Goal: Task Accomplishment & Management: Manage account settings

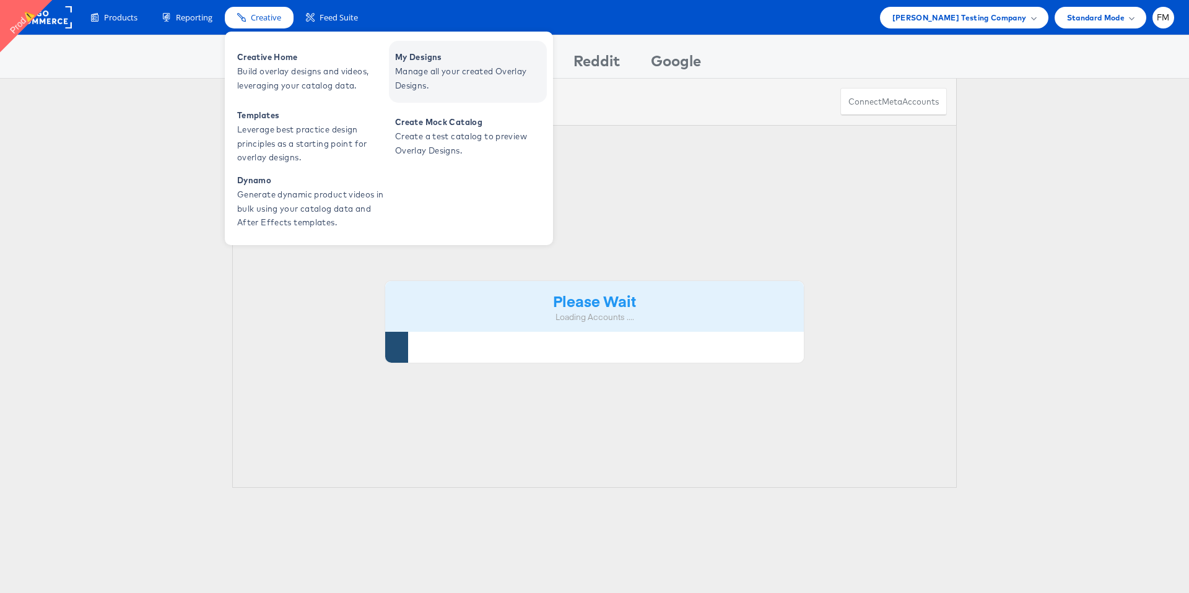
click at [421, 95] on link "My Designs Manage all your created Overlay Designs." at bounding box center [468, 72] width 158 height 62
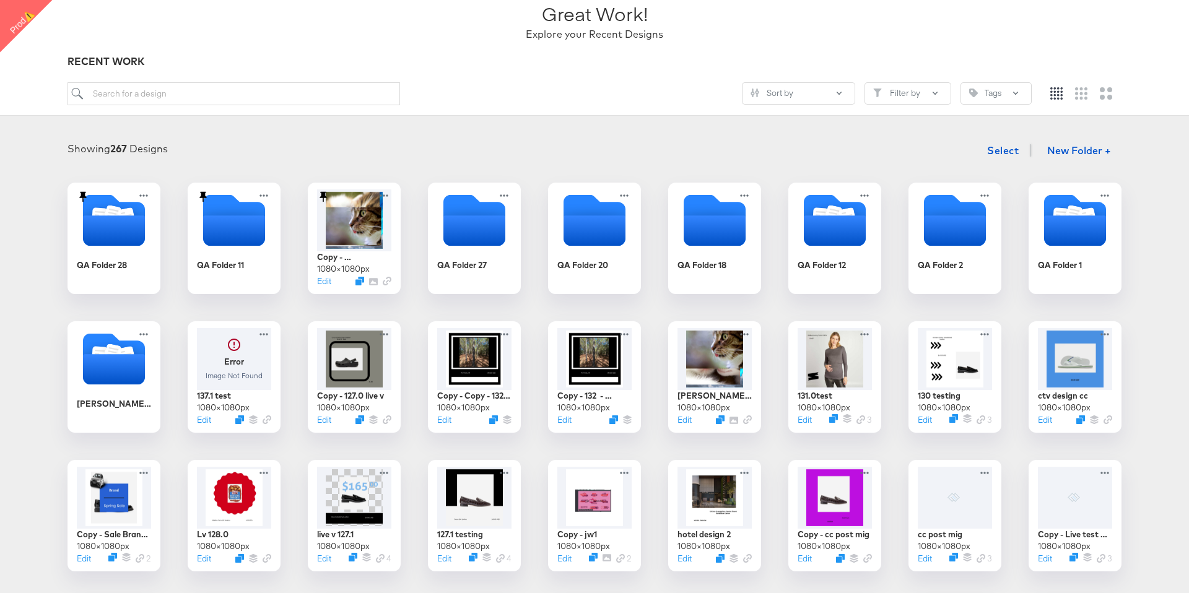
scroll to position [105, 0]
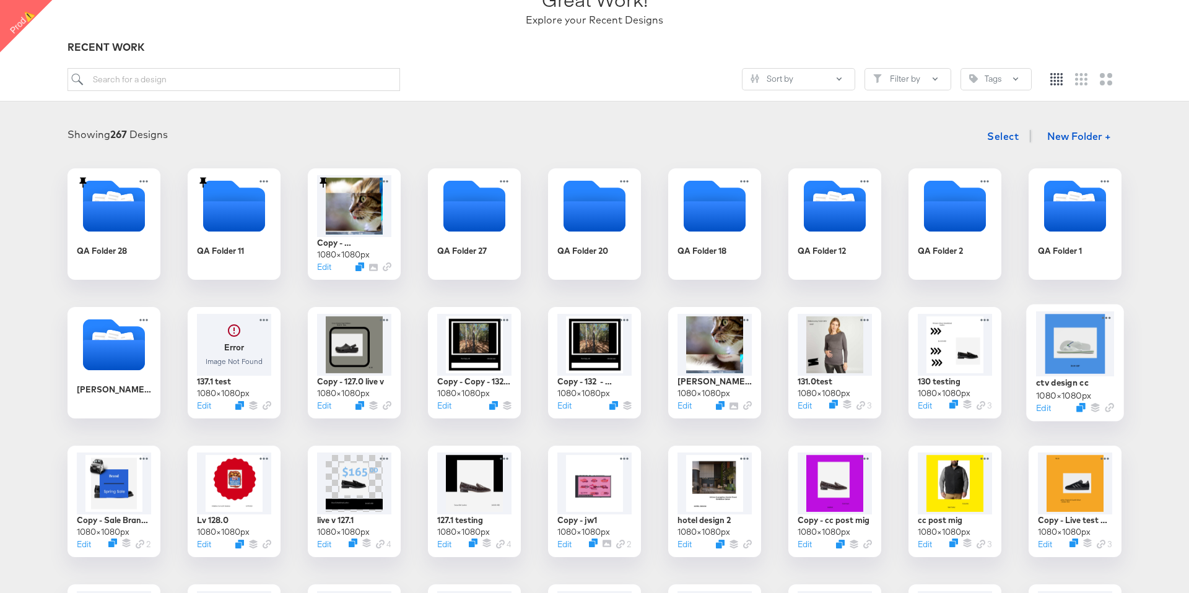
click at [1099, 343] on div at bounding box center [1075, 344] width 78 height 65
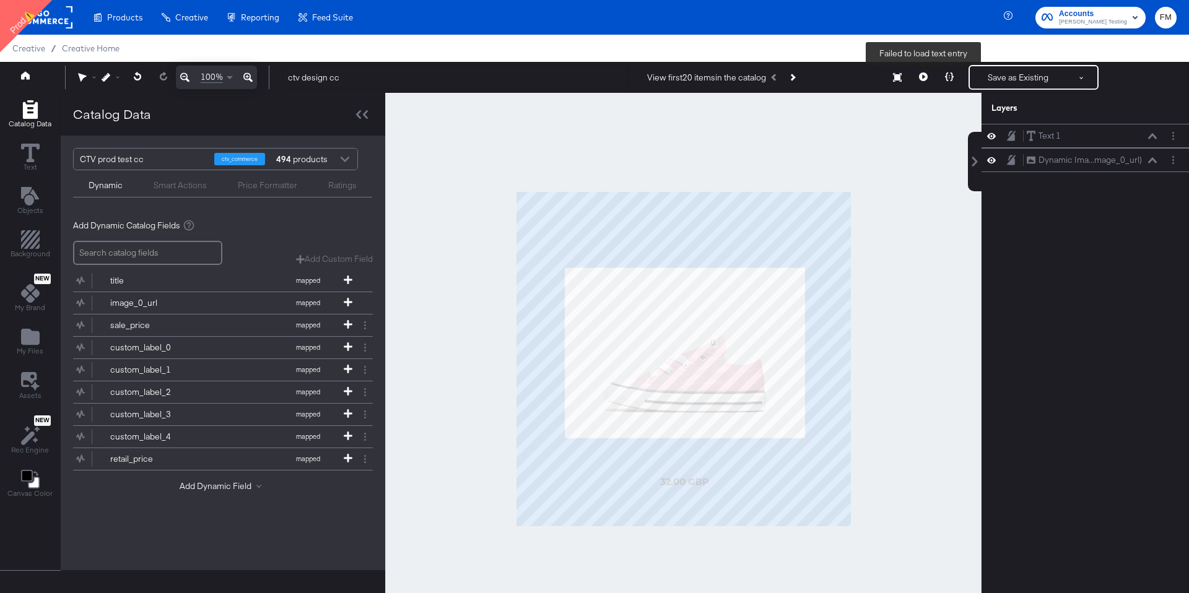
click at [924, 79] on icon at bounding box center [923, 76] width 9 height 9
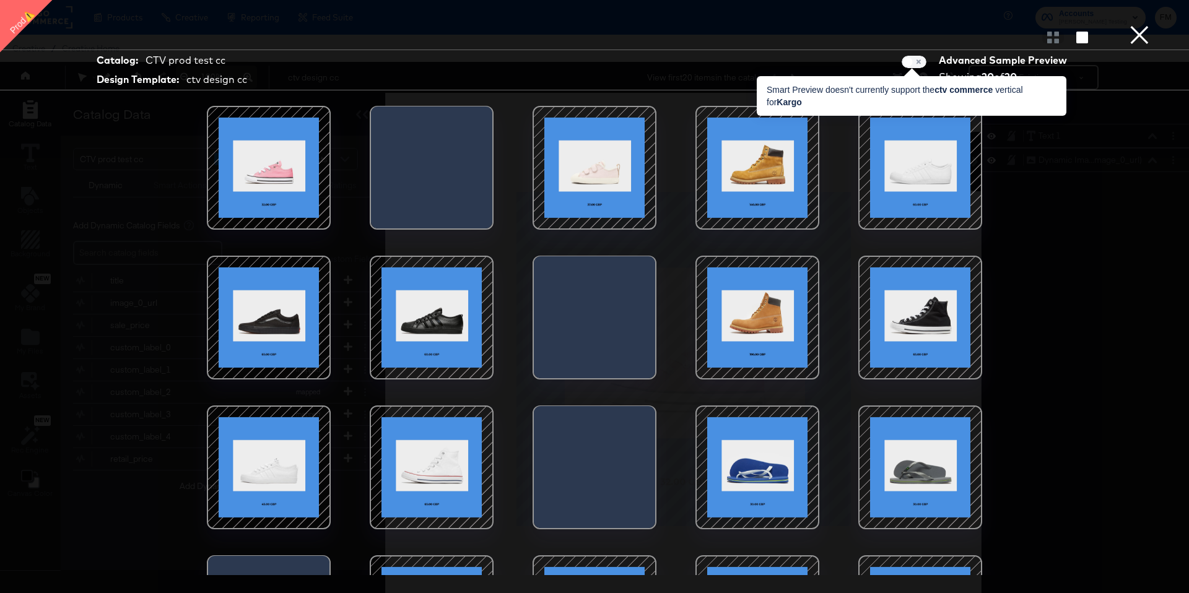
click at [913, 67] on span at bounding box center [914, 62] width 25 height 12
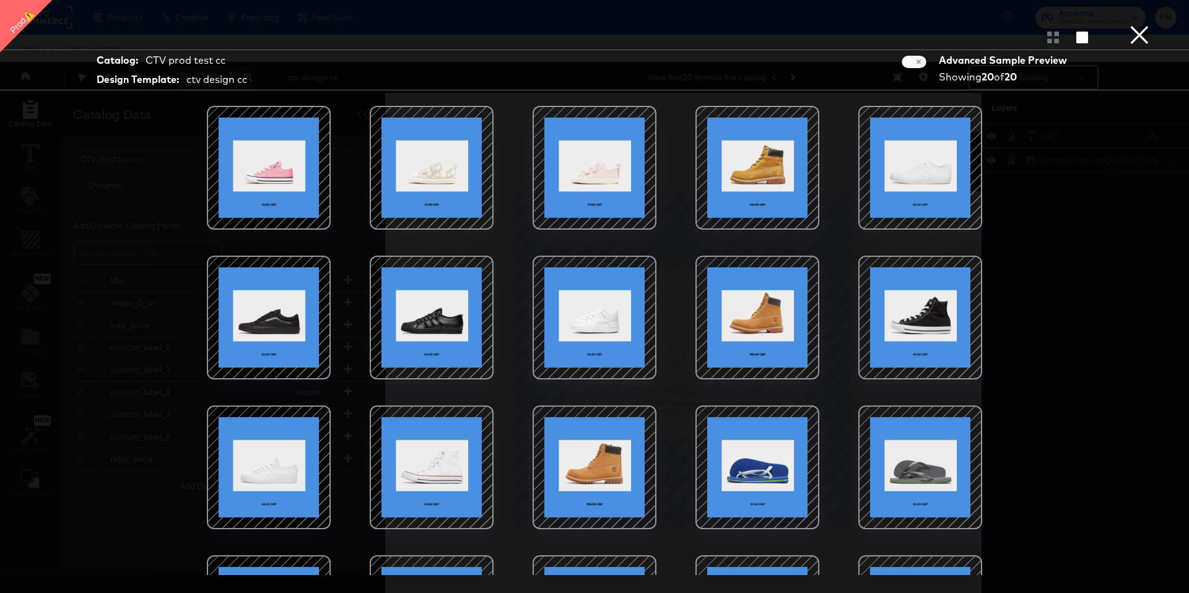
click at [1137, 25] on button "×" at bounding box center [1139, 12] width 25 height 25
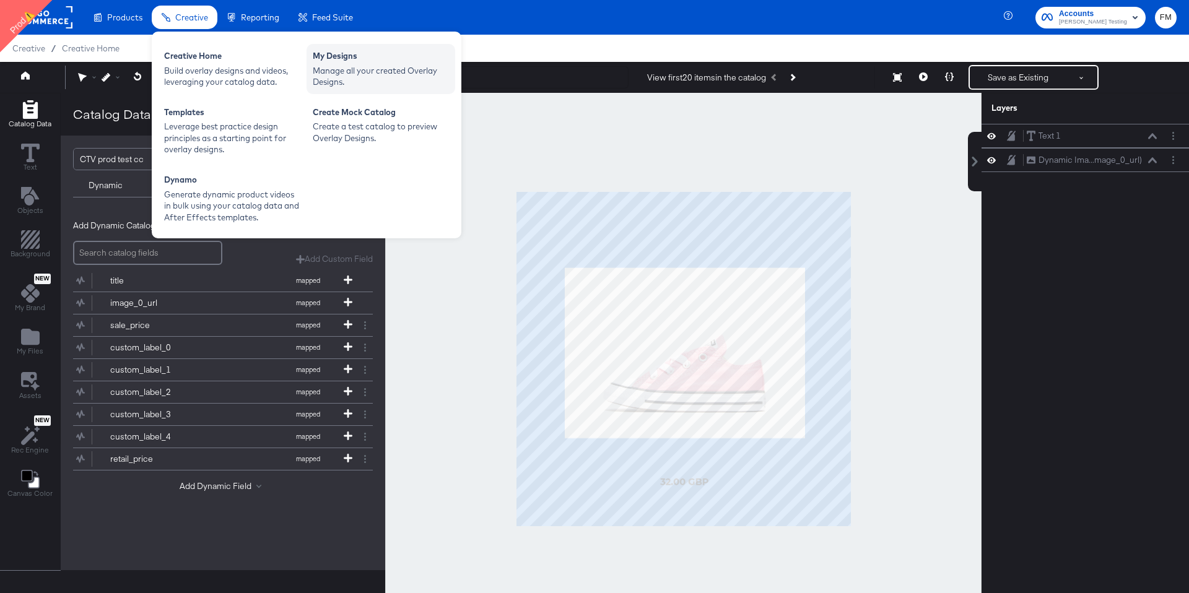
click at [341, 59] on div "My Designs" at bounding box center [381, 57] width 136 height 15
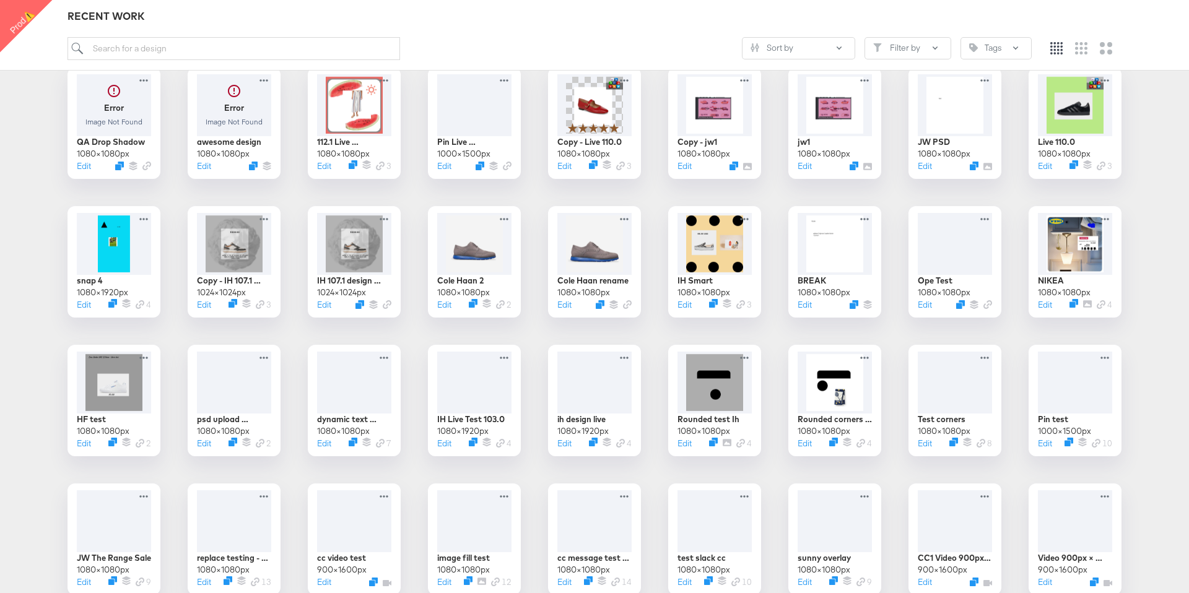
scroll to position [802, 0]
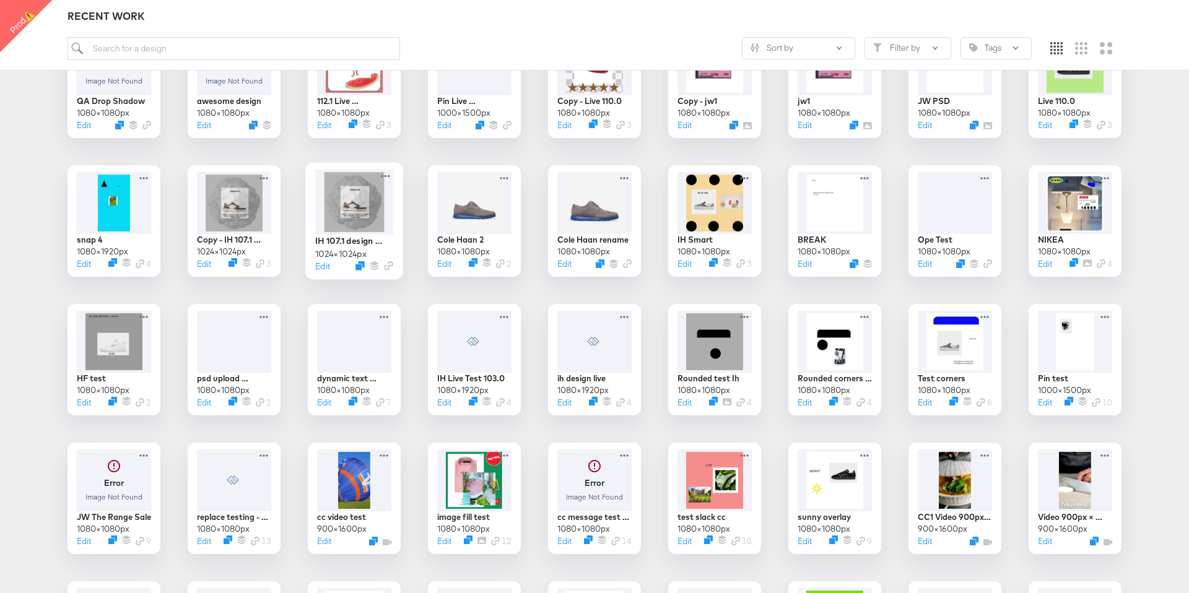
click at [355, 214] on div at bounding box center [354, 202] width 78 height 65
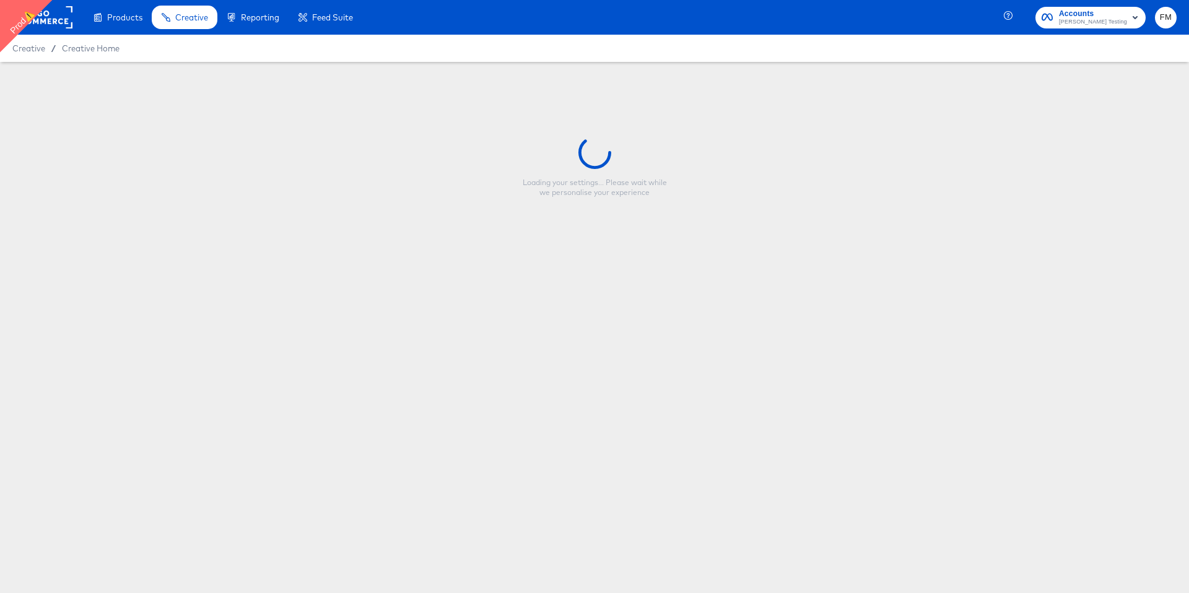
type input "IH 107.1 design created from template"
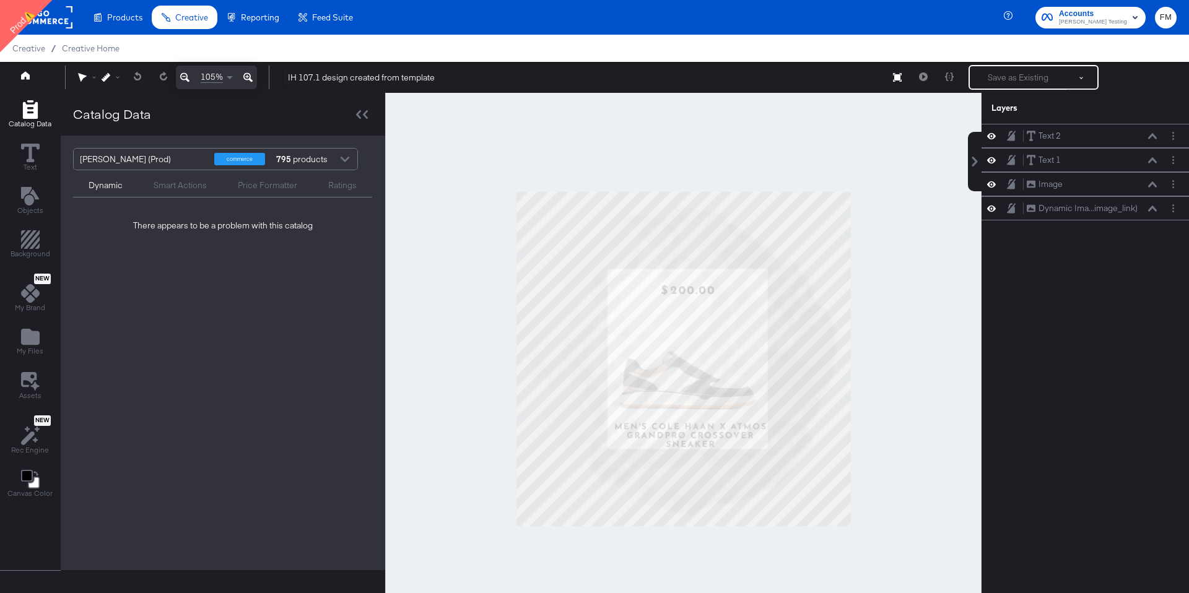
click at [462, 286] on div at bounding box center [683, 359] width 596 height 532
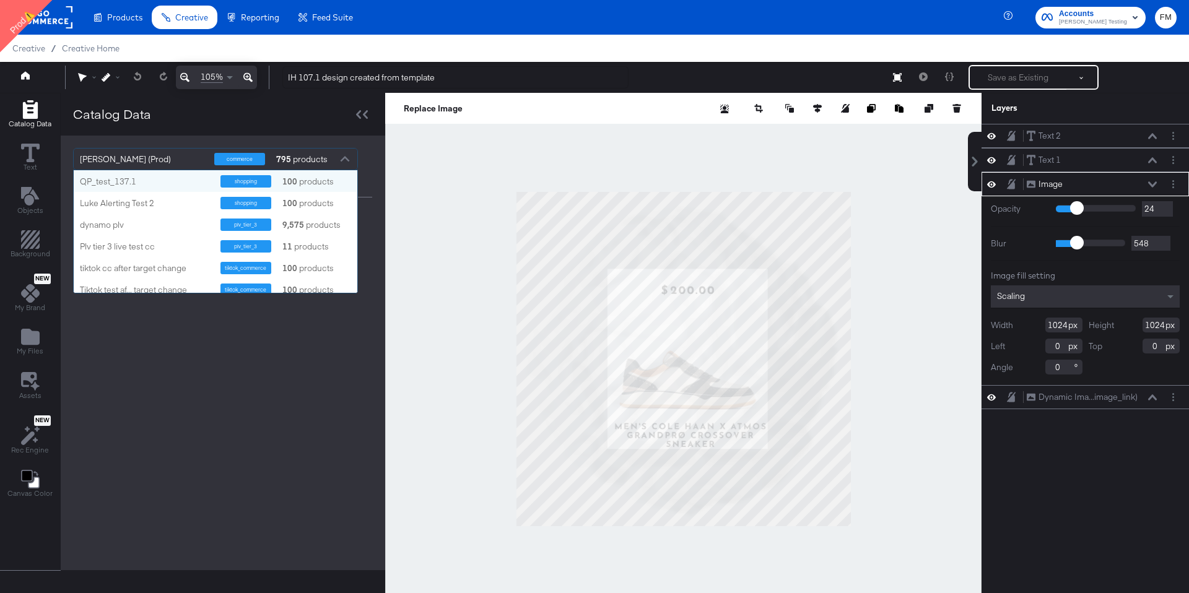
click at [266, 152] on div "commerce 795 products" at bounding box center [276, 159] width 125 height 21
click at [290, 207] on strong "100" at bounding box center [290, 204] width 19 height 12
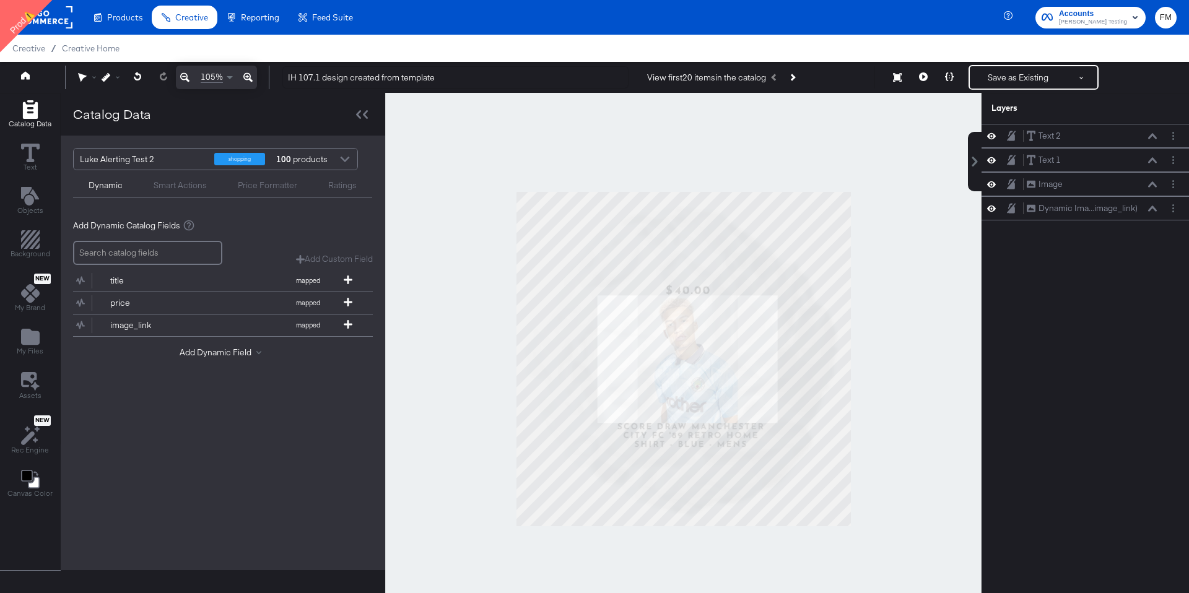
click at [617, 130] on div at bounding box center [683, 359] width 596 height 532
click at [827, 126] on div at bounding box center [683, 359] width 596 height 532
click at [918, 80] on button at bounding box center [923, 77] width 26 height 25
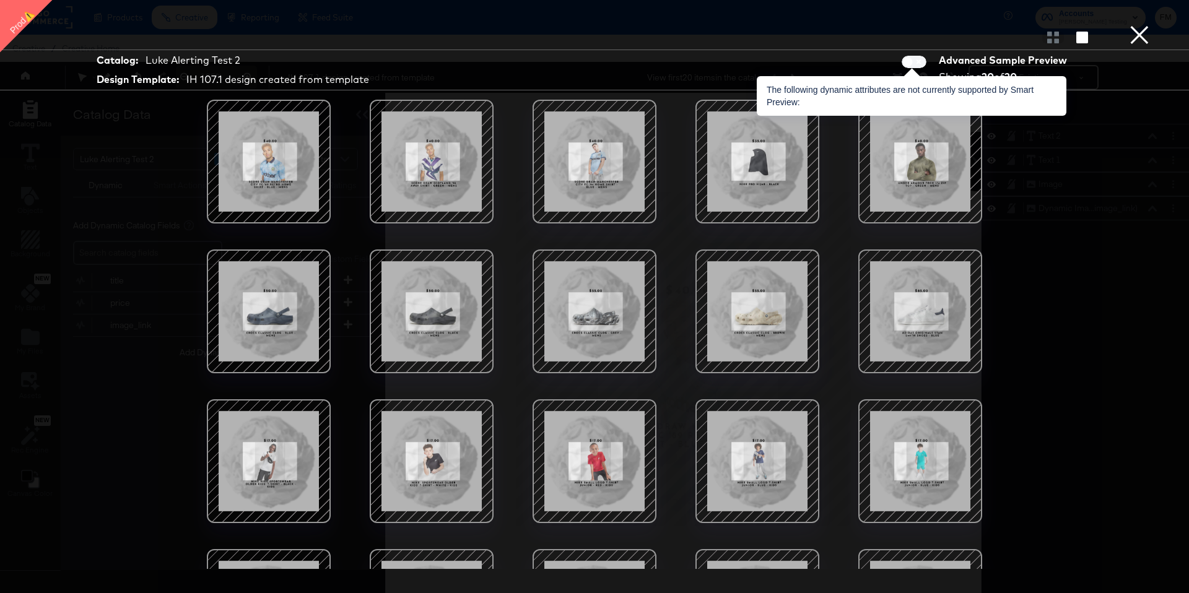
click at [921, 61] on span at bounding box center [914, 62] width 25 height 12
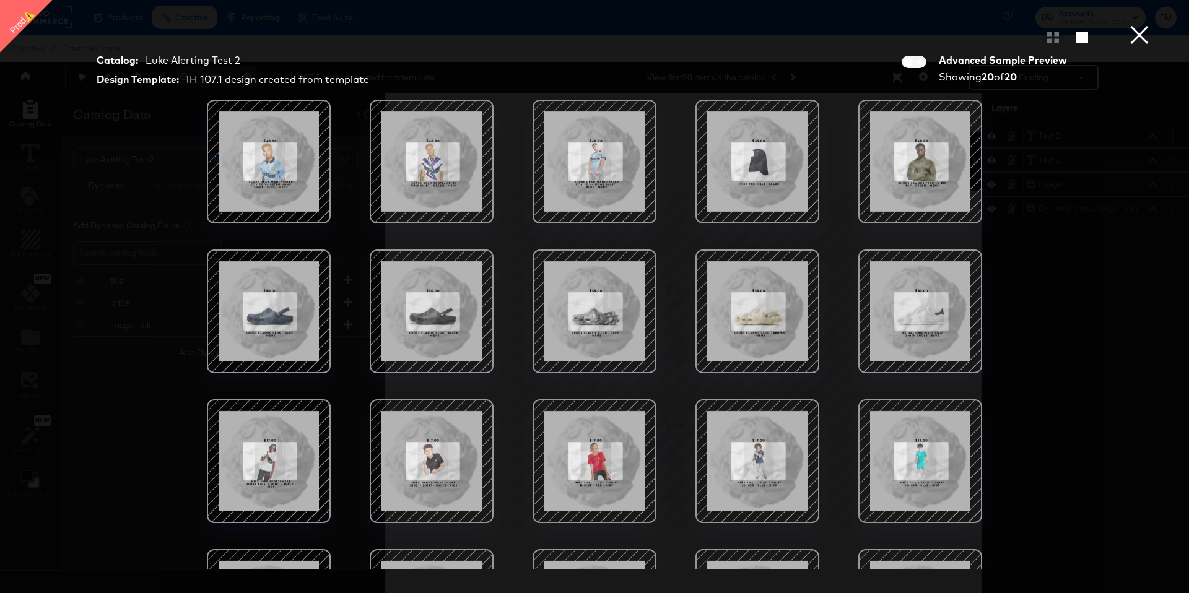
click at [139, 154] on div at bounding box center [594, 334] width 929 height 469
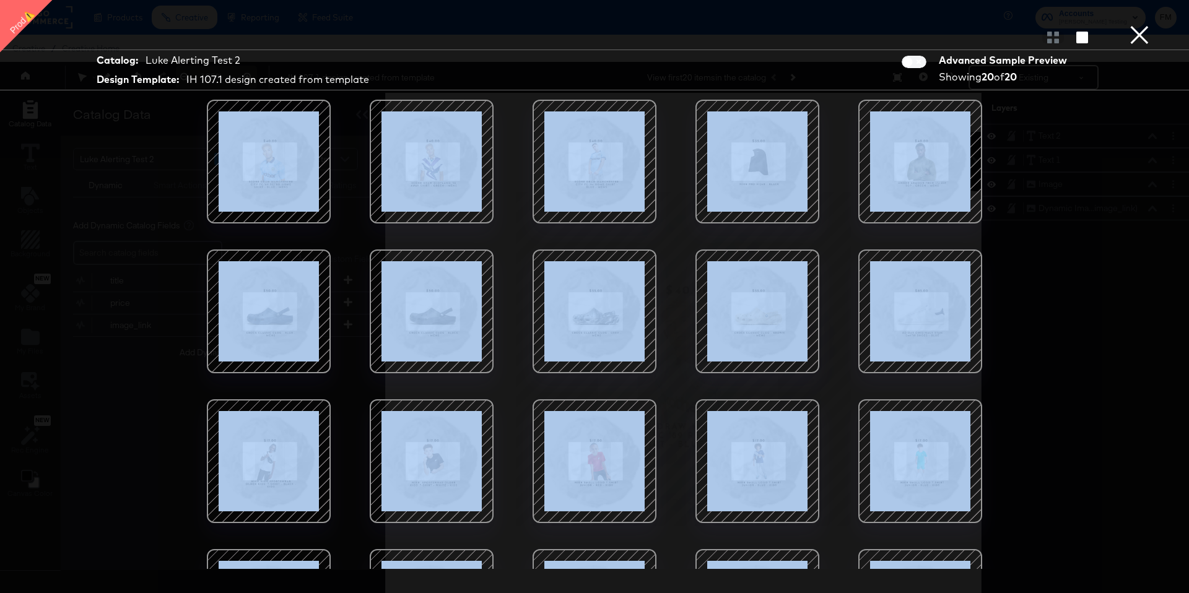
click at [139, 154] on div at bounding box center [594, 334] width 929 height 469
click at [130, 174] on div at bounding box center [594, 334] width 929 height 469
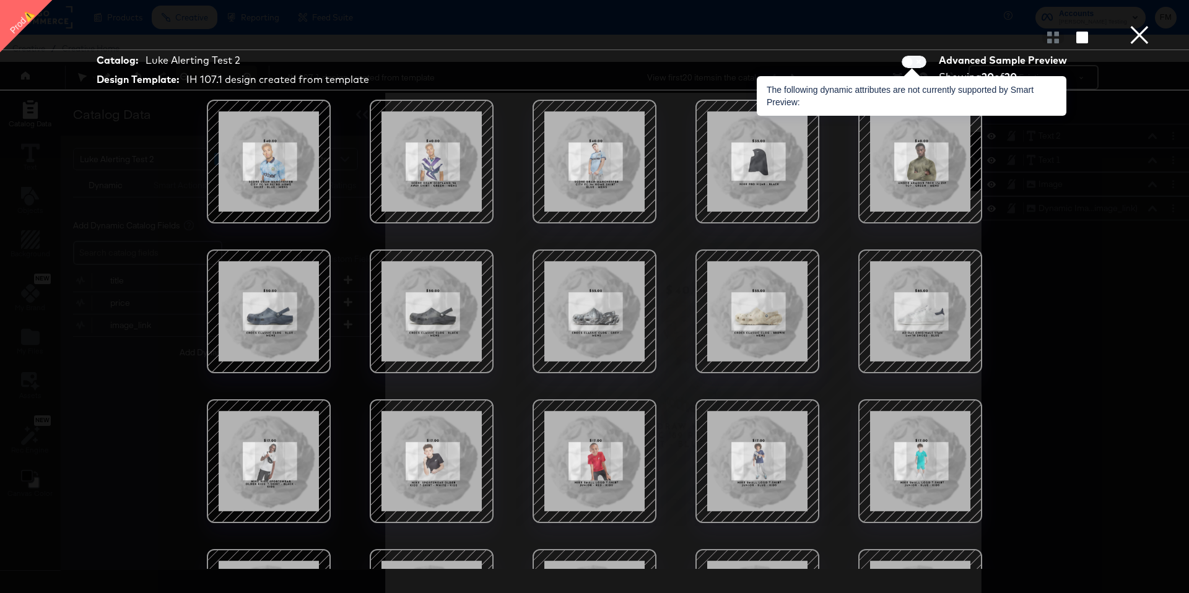
click at [908, 63] on span at bounding box center [914, 62] width 25 height 12
